Goal: Register for event/course

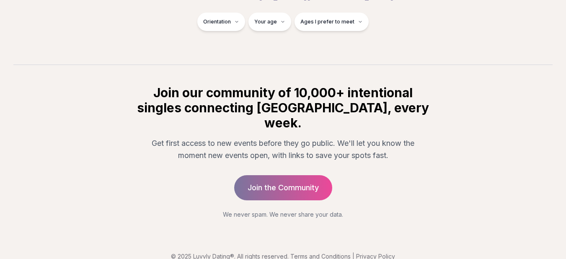
scroll to position [164, 0]
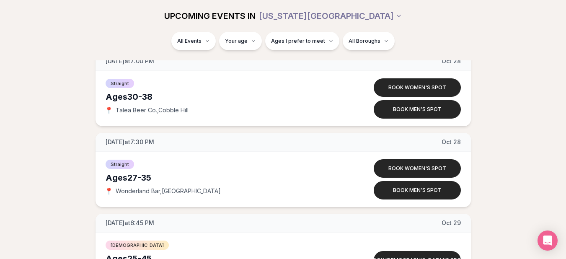
scroll to position [3500, 0]
